Goal: Task Accomplishment & Management: Manage account settings

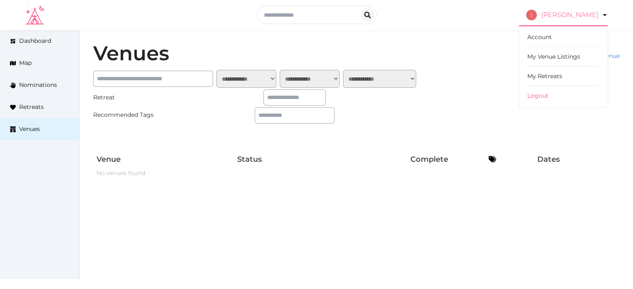
drag, startPoint x: 608, startPoint y: 16, endPoint x: 604, endPoint y: 18, distance: 5.0
click at [608, 16] on icon at bounding box center [605, 15] width 10 height 10
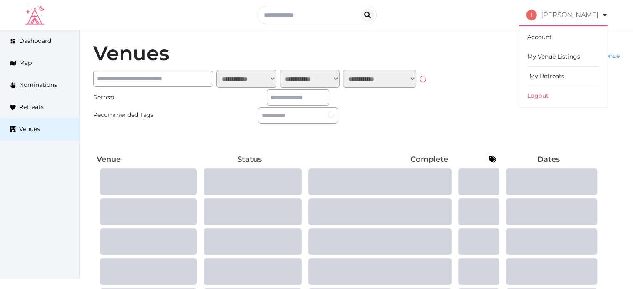
click at [535, 76] on link "My Retreats" at bounding box center [563, 77] width 72 height 20
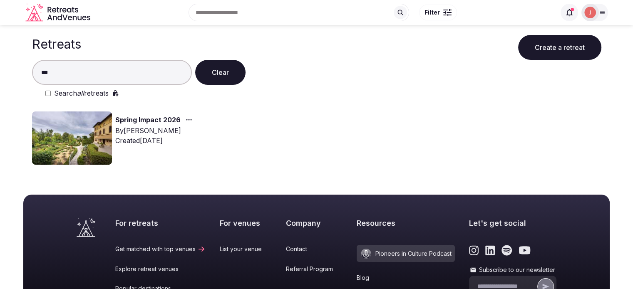
type input "***"
click at [93, 126] on img at bounding box center [72, 138] width 80 height 53
click at [94, 126] on img at bounding box center [72, 138] width 80 height 53
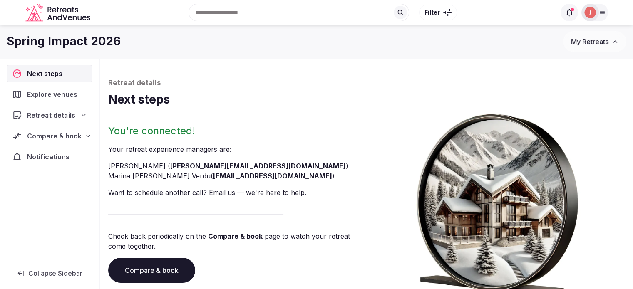
click at [62, 110] on span "Retreat details" at bounding box center [51, 115] width 48 height 10
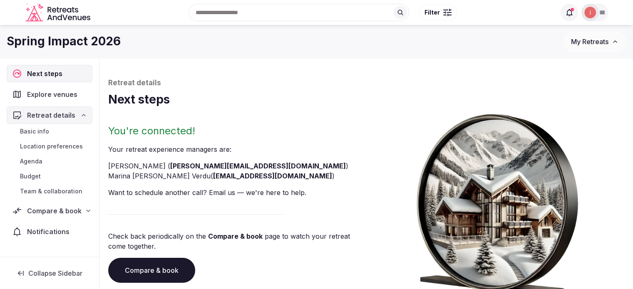
click at [33, 157] on span "Agenda" at bounding box center [31, 161] width 22 height 8
